Goal: Find specific page/section: Find specific page/section

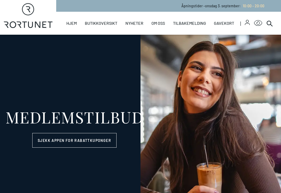
select select "NO"
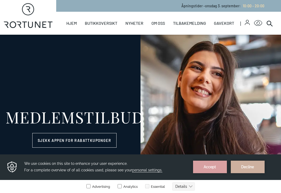
click at [0, 0] on link "Butikker" at bounding box center [0, 0] width 0 height 0
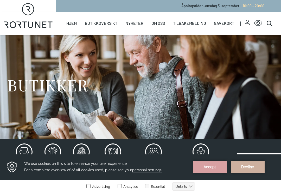
click at [0, 0] on link "Butikker" at bounding box center [0, 0] width 0 height 0
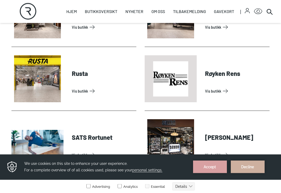
scroll to position [1271, 0]
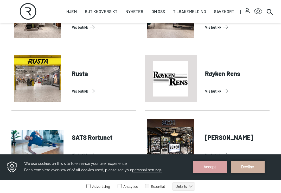
click at [220, 93] on link "Vis butikk" at bounding box center [236, 91] width 63 height 8
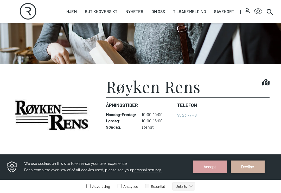
scroll to position [71, 0]
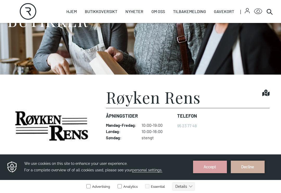
click at [241, 127] on dl "Åpningstider Mandag - Fredag : 10:00-19:00 Lørdag : 10:00-16:00 Søndag : stengt…" at bounding box center [188, 126] width 164 height 36
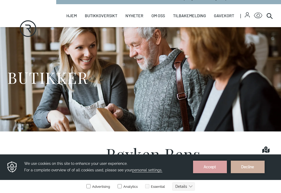
scroll to position [0, 0]
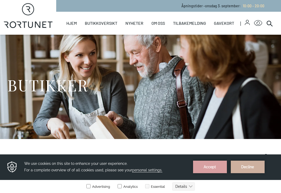
click at [71, 23] on link "Hjem" at bounding box center [71, 23] width 10 height 23
select select "NO"
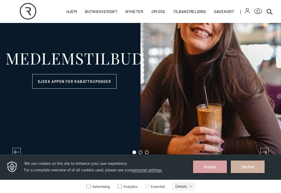
scroll to position [59, 0]
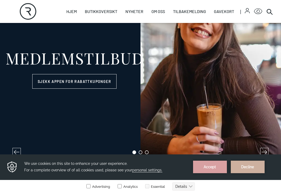
click at [0, 0] on link "Oversiktskart" at bounding box center [0, 0] width 0 height 0
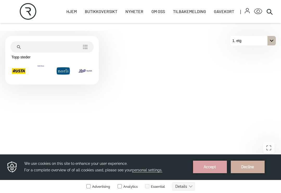
scroll to position [153, 0]
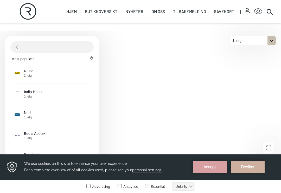
scroll to position [153, 0]
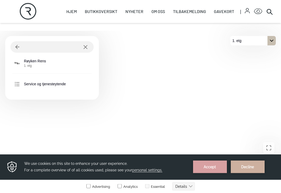
click at [42, 68] on span "1. etg" at bounding box center [35, 66] width 22 height 4
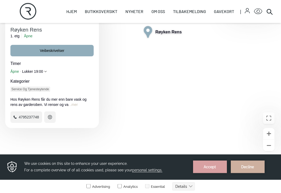
scroll to position [183, 0]
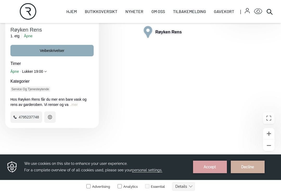
click at [78, 107] on button "...mer" at bounding box center [73, 104] width 9 height 5
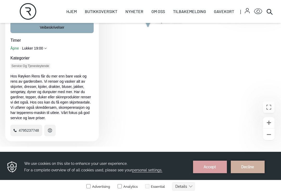
scroll to position [193, 0]
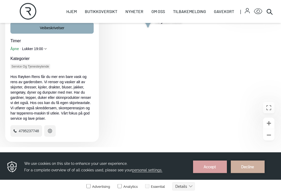
click at [95, 134] on div "Kopier kobling QR-kode Røyken Rens 1. etg Åpne Veibeskrivelser Timer Åpne Lukke…" at bounding box center [52, 69] width 94 height 146
click at [187, 190] on button "Details" at bounding box center [183, 186] width 23 height 8
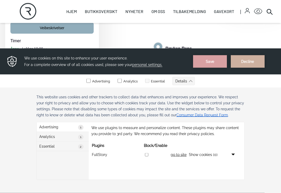
scroll to position [193, 0]
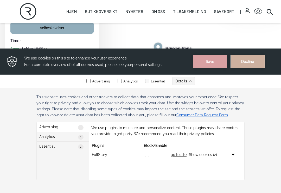
click at [252, 68] on button "Decline" at bounding box center [248, 61] width 34 height 13
